Goal: Information Seeking & Learning: Find contact information

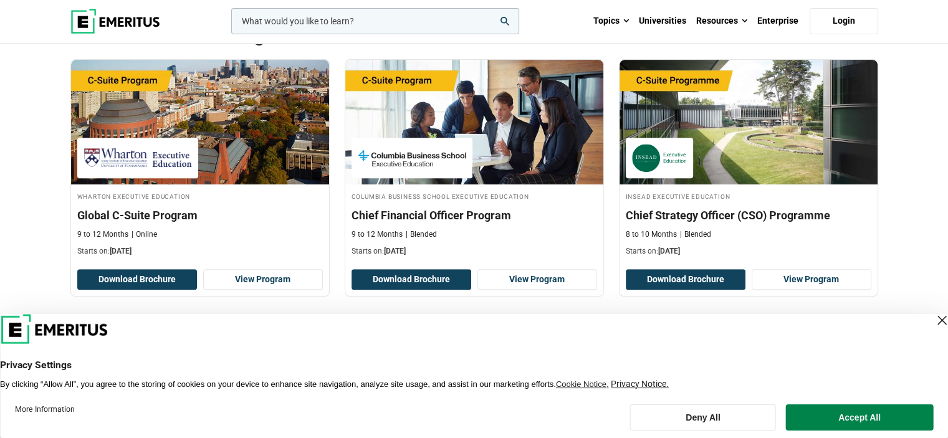
scroll to position [561, 0]
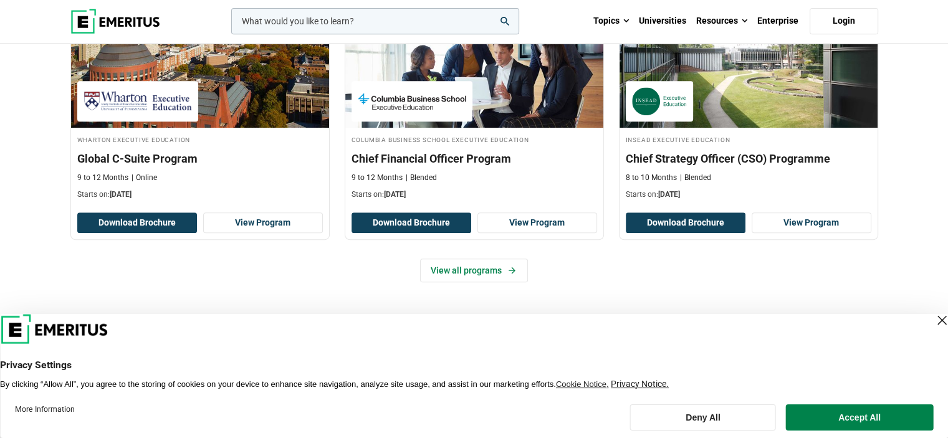
click at [868, 417] on button "Accept All" at bounding box center [859, 418] width 147 height 26
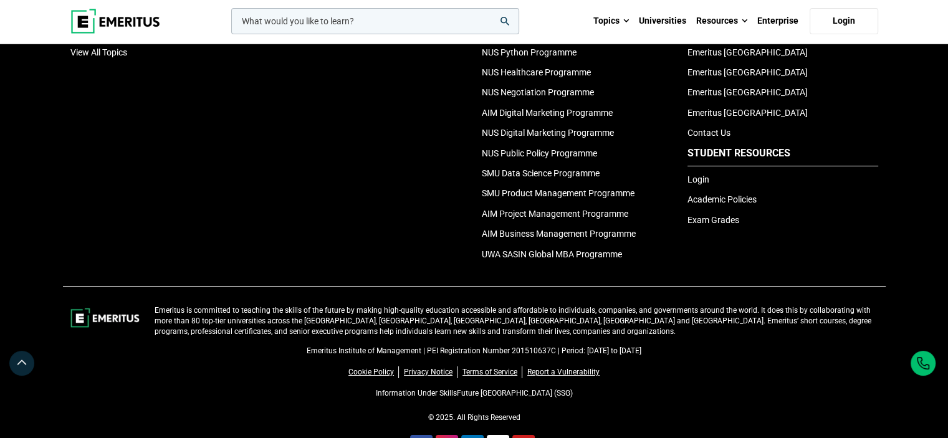
scroll to position [4389, 0]
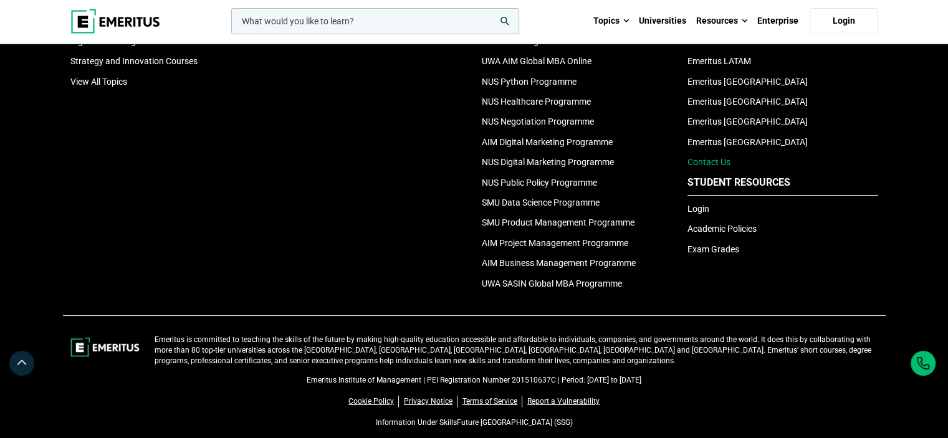
click at [701, 157] on link "Contact Us" at bounding box center [709, 162] width 43 height 10
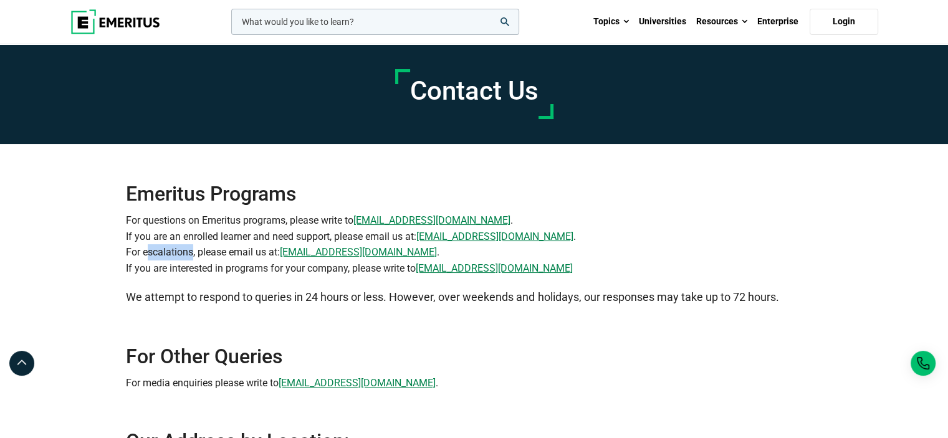
drag, startPoint x: 142, startPoint y: 252, endPoint x: 186, endPoint y: 254, distance: 44.3
click at [186, 254] on p "For questions on Emeritus programs, please write to [EMAIL_ADDRESS][DOMAIN_NAME…" at bounding box center [474, 245] width 696 height 64
click at [188, 239] on p "For questions on Emeritus programs, please write to [EMAIL_ADDRESS][DOMAIN_NAME…" at bounding box center [474, 245] width 696 height 64
drag, startPoint x: 152, startPoint y: 221, endPoint x: 304, endPoint y: 223, distance: 151.5
click at [304, 223] on p "For questions on Emeritus programs, please write to [EMAIL_ADDRESS][DOMAIN_NAME…" at bounding box center [474, 245] width 696 height 64
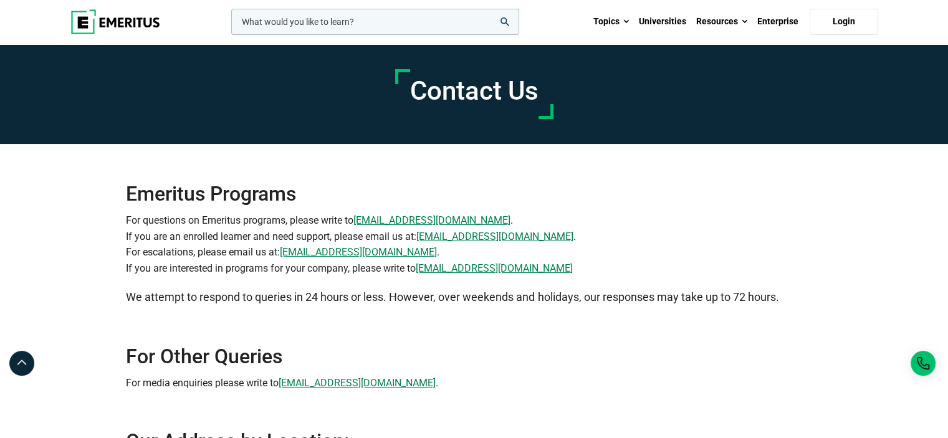
click at [455, 216] on p "For questions on Emeritus programs, please write to [EMAIL_ADDRESS][DOMAIN_NAME…" at bounding box center [474, 245] width 696 height 64
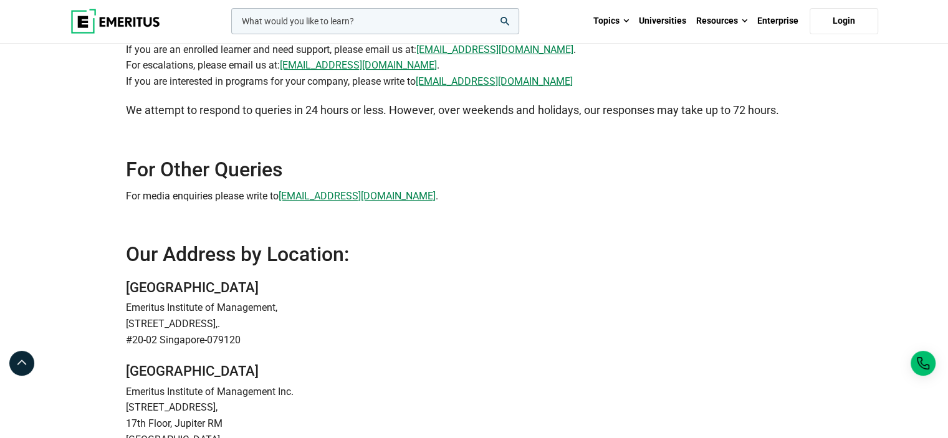
click at [201, 306] on p "Emeritus Institute of Management," at bounding box center [474, 308] width 696 height 16
drag, startPoint x: 205, startPoint y: 307, endPoint x: 125, endPoint y: 309, distance: 79.2
click at [126, 309] on p "Emeritus Institute of Management," at bounding box center [474, 308] width 696 height 16
copy p "Emeritus Institute"
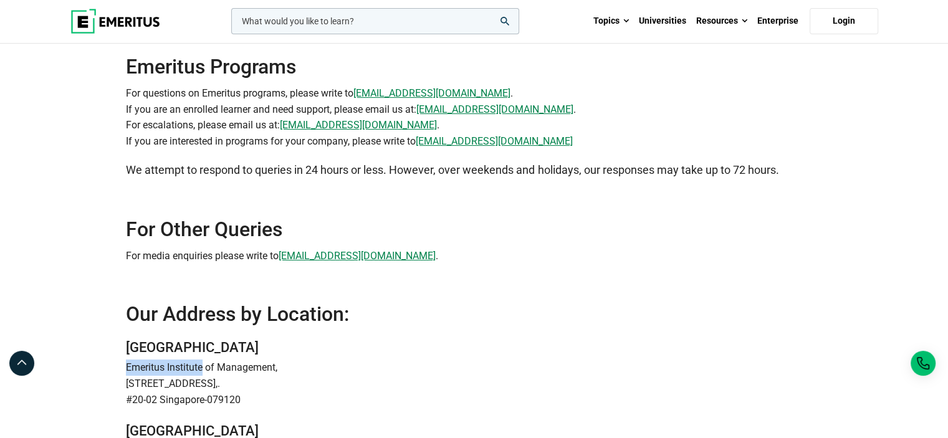
scroll to position [0, 0]
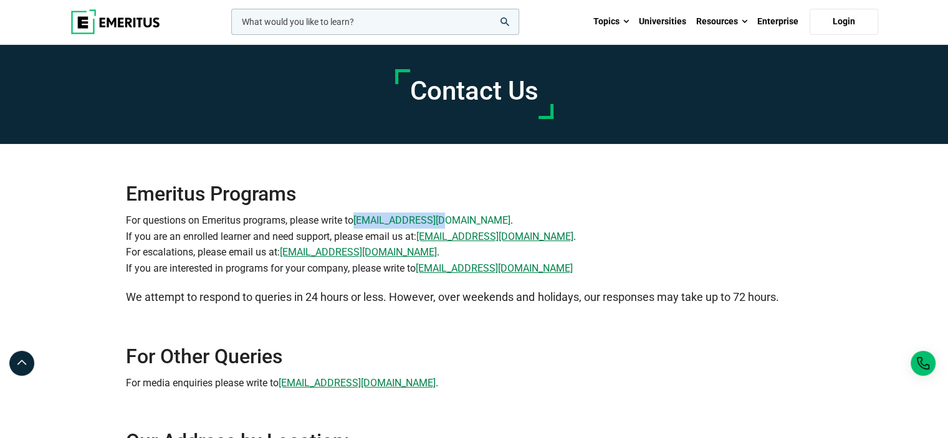
drag, startPoint x: 442, startPoint y: 218, endPoint x: 359, endPoint y: 219, distance: 82.9
click at [359, 219] on p "For questions on Emeritus programs, please write to [EMAIL_ADDRESS][DOMAIN_NAME…" at bounding box center [474, 245] width 696 height 64
copy link "[EMAIL_ADDRESS][DOMAIN_NAME]"
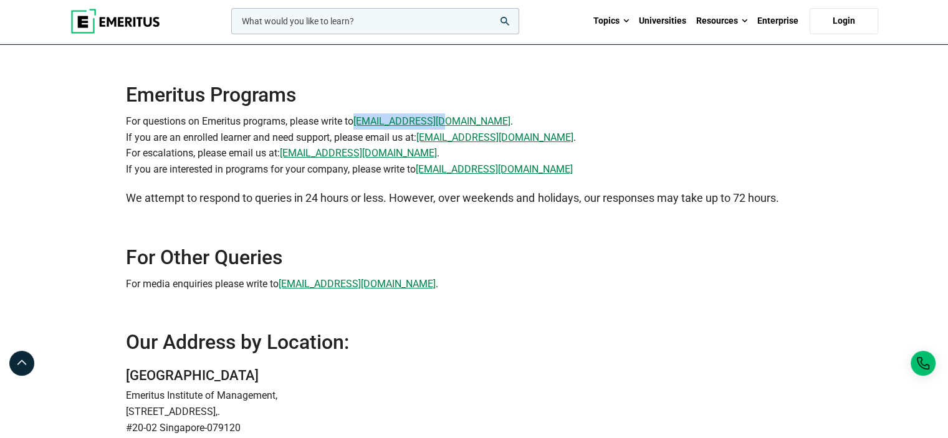
scroll to position [187, 0]
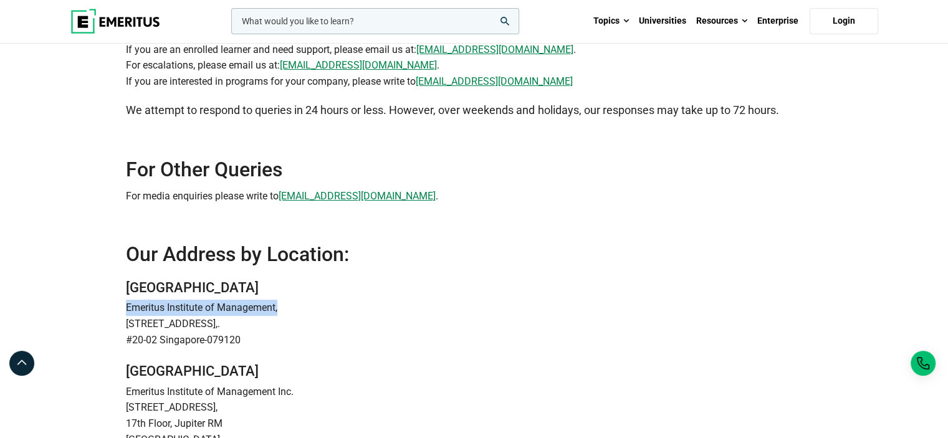
drag, startPoint x: 126, startPoint y: 306, endPoint x: 279, endPoint y: 310, distance: 152.8
click at [279, 310] on p "Emeritus Institute of Management," at bounding box center [474, 308] width 696 height 16
copy p "Emeritus Institute of Management"
click at [563, 245] on h2 "Our Address by Location:" at bounding box center [474, 254] width 696 height 25
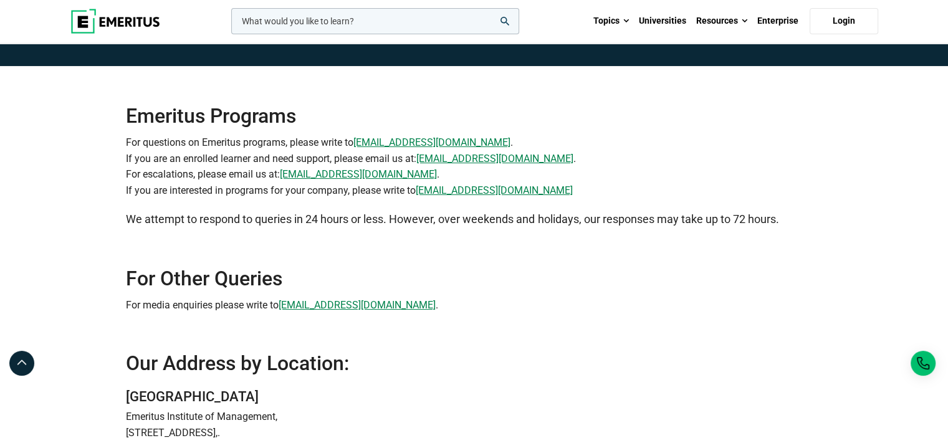
scroll to position [0, 0]
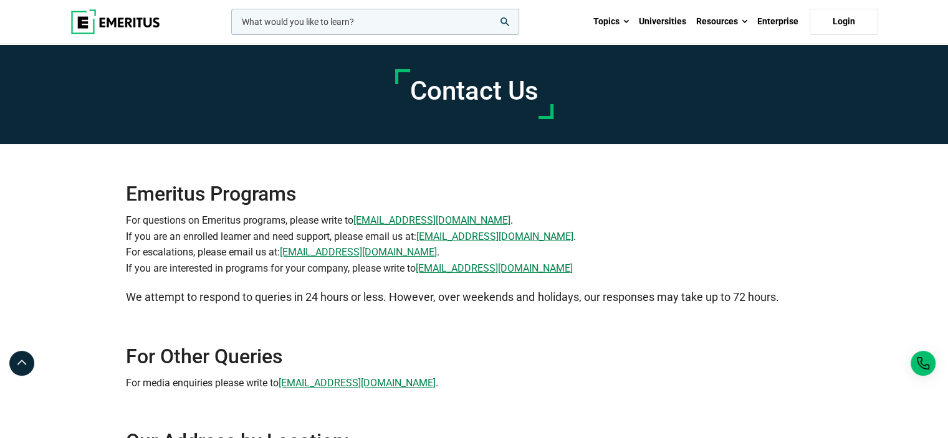
click at [26, 194] on div "Contact Us Emeritus Programs For questions on Emeritus programs, please write t…" at bounding box center [474, 432] width 948 height 776
click at [789, 188] on h2 "Emeritus Programs" at bounding box center [474, 175] width 696 height 62
drag, startPoint x: 355, startPoint y: 221, endPoint x: 441, endPoint y: 221, distance: 86.0
click at [441, 221] on p "For questions on Emeritus programs, please write to info@emeritus.org . If you …" at bounding box center [474, 245] width 696 height 64
copy p "info@emeritus.org"
